Goal: Contribute content

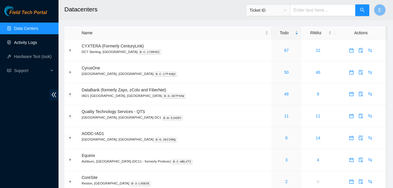
click at [20, 42] on link "Activity Logs" at bounding box center [25, 42] width 23 height 5
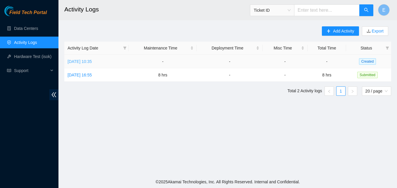
click at [91, 61] on link "Tue, 26 Aug 2025 10:35" at bounding box center [80, 61] width 24 height 5
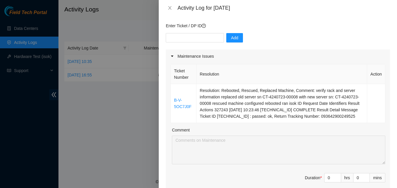
scroll to position [44, 0]
drag, startPoint x: 343, startPoint y: 115, endPoint x: 197, endPoint y: 92, distance: 148.6
click at [197, 92] on td "Resolution: Rebooted, Rescued, Replaced Machine, Comment: verify rack and serve…" at bounding box center [281, 103] width 171 height 39
copy td "Resolution: Rebooted, Rescued, Replaced Machine, Comment: verify rack and serve…"
click at [348, 114] on td "Resolution: Rebooted, Rescued, Replaced Machine, Comment: verify rack and serve…" at bounding box center [281, 103] width 171 height 39
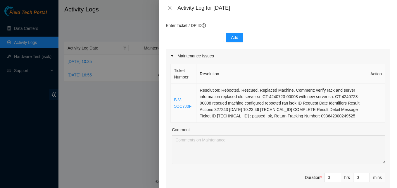
drag, startPoint x: 346, startPoint y: 115, endPoint x: 173, endPoint y: 99, distance: 172.9
click at [173, 99] on tr "B-V-5OC7J0F Resolution: Rebooted, Rescued, Replaced Machine, Comment: verify ra…" at bounding box center [278, 103] width 215 height 39
copy tr "B-V-5OC7J0F Resolution: Rebooted, Rescued, Replaced Machine, Comment: verify ra…"
click at [348, 113] on td "Resolution: Rebooted, Rescued, Replaced Machine, Comment: verify rack and serve…" at bounding box center [281, 103] width 171 height 39
click at [347, 117] on td "Resolution: Rebooted, Rescued, Replaced Machine, Comment: verify rack and serve…" at bounding box center [281, 103] width 171 height 39
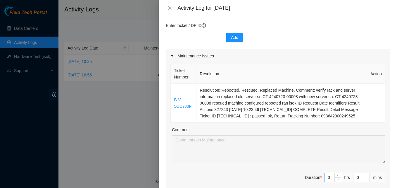
click at [328, 176] on input "0" at bounding box center [332, 177] width 16 height 9
type input "8"
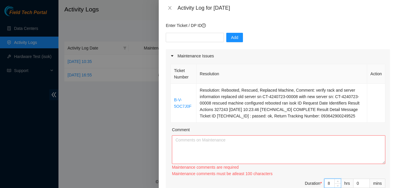
type input "8"
click at [208, 145] on textarea "Comment" at bounding box center [278, 149] width 213 height 29
paste textarea "B-V-5RZDQY1 Resolution: Rebooted, Rescued, Comment: verify rack and server powe…"
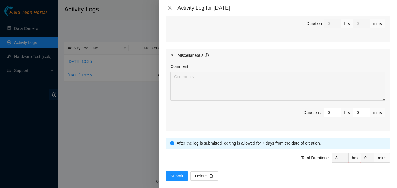
scroll to position [325, 0]
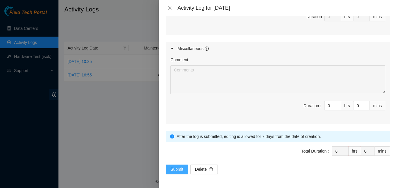
type textarea "B-V-5RZDQY1 Resolution: Rebooted, Rescued, Comment: verify rack and server powe…"
click at [175, 168] on span "Submit" at bounding box center [176, 169] width 13 height 6
